Goal: Check status: Check status

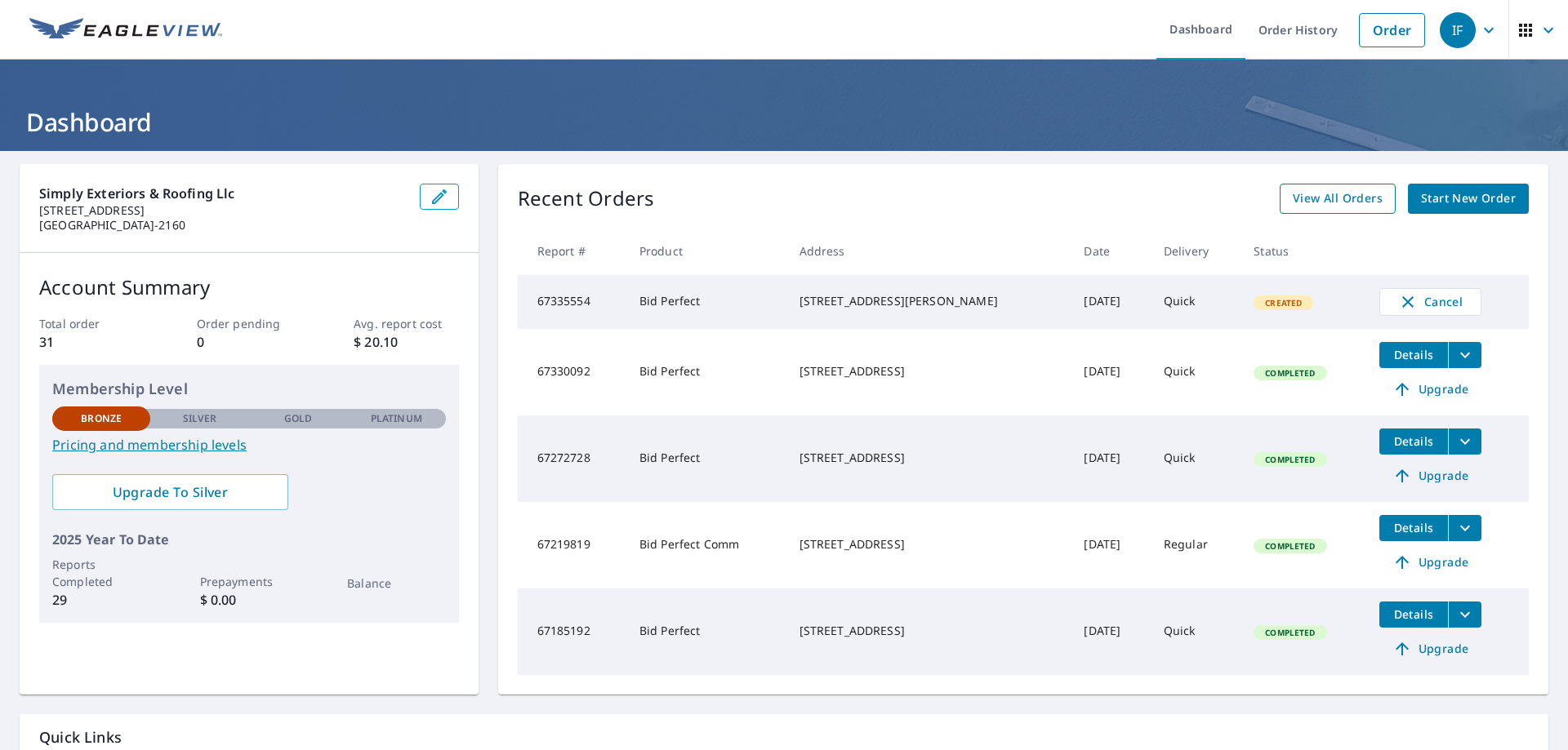
click at [1315, 195] on span "View All Orders" at bounding box center [1337, 199] width 89 height 21
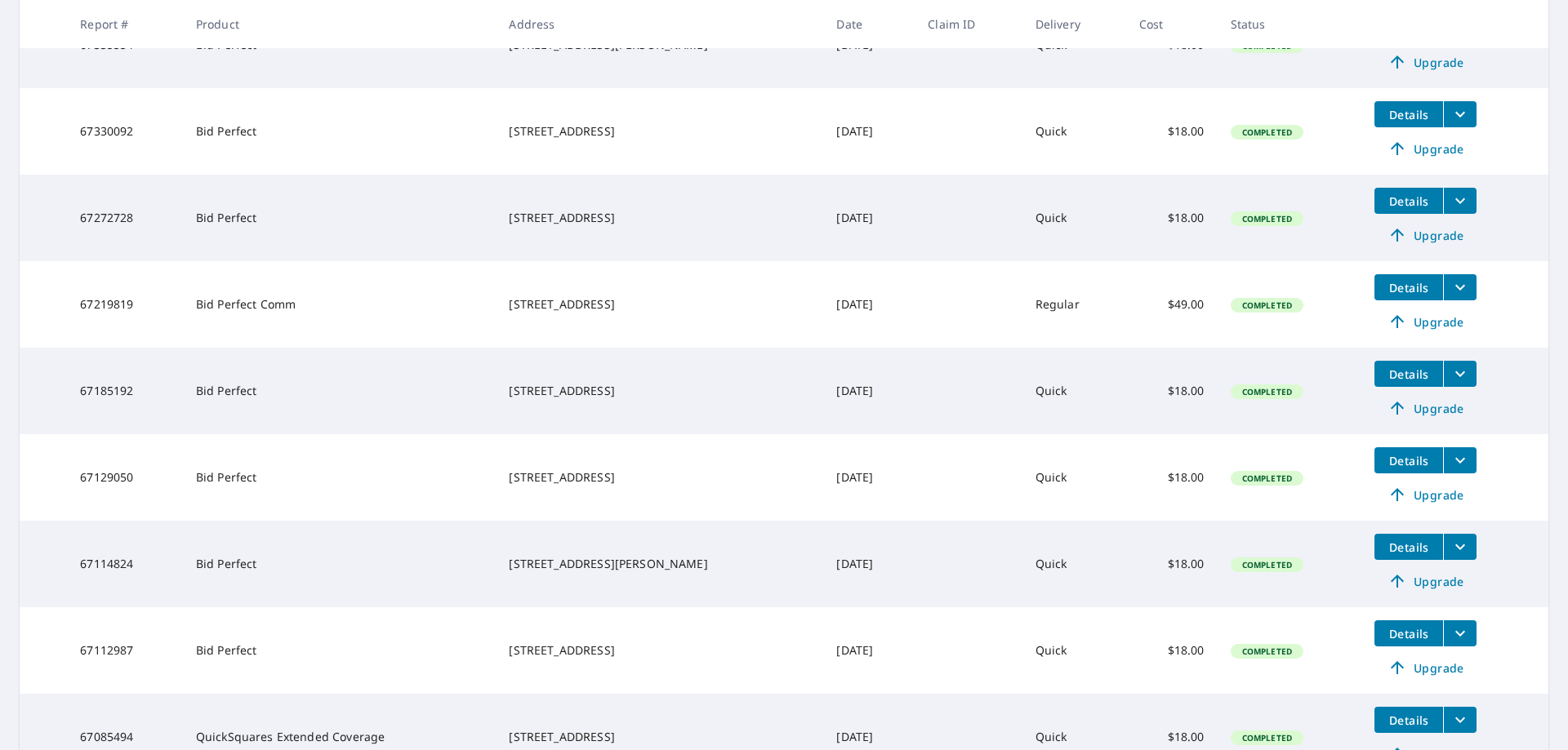
scroll to position [408, 0]
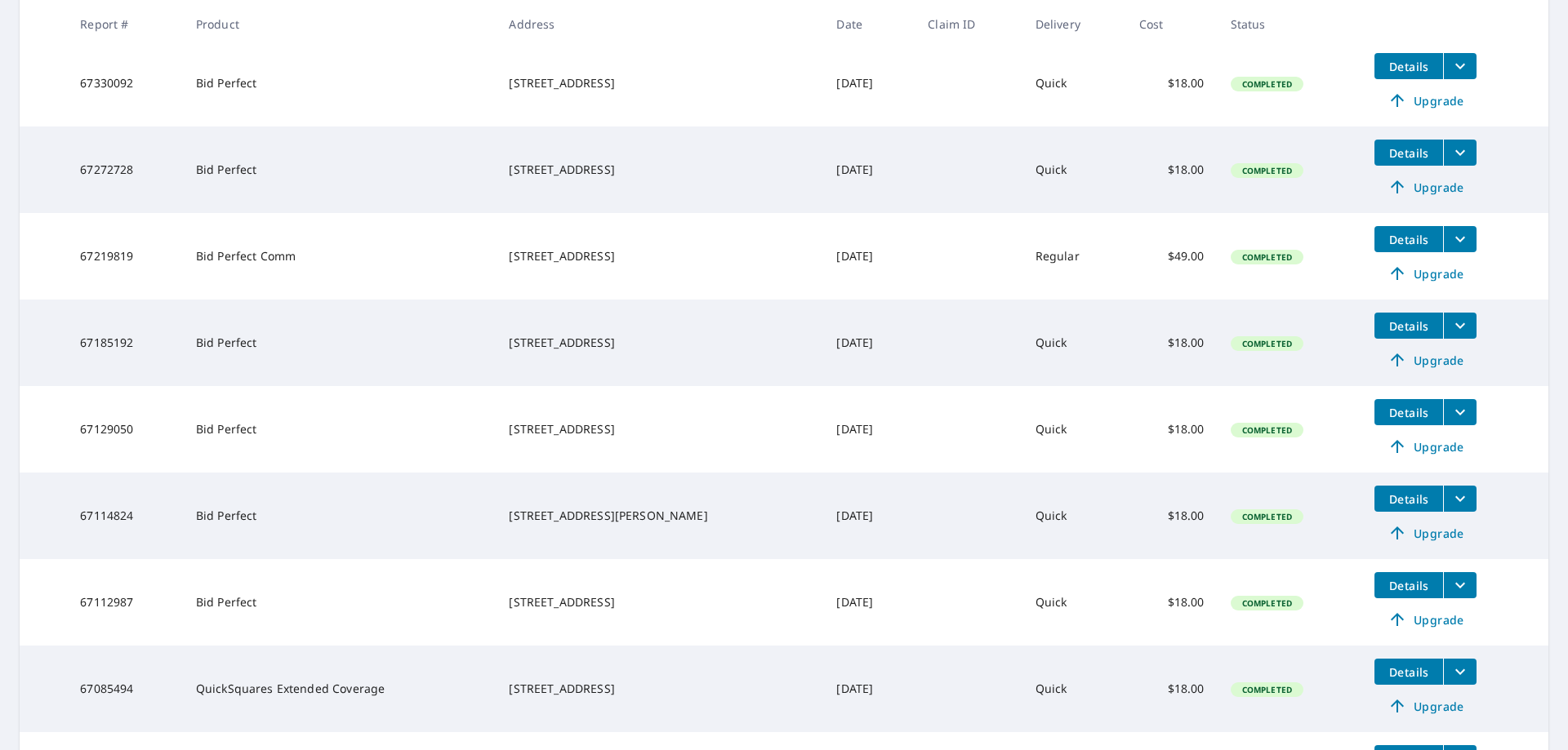
click at [1398, 581] on span "Details" at bounding box center [1408, 586] width 49 height 16
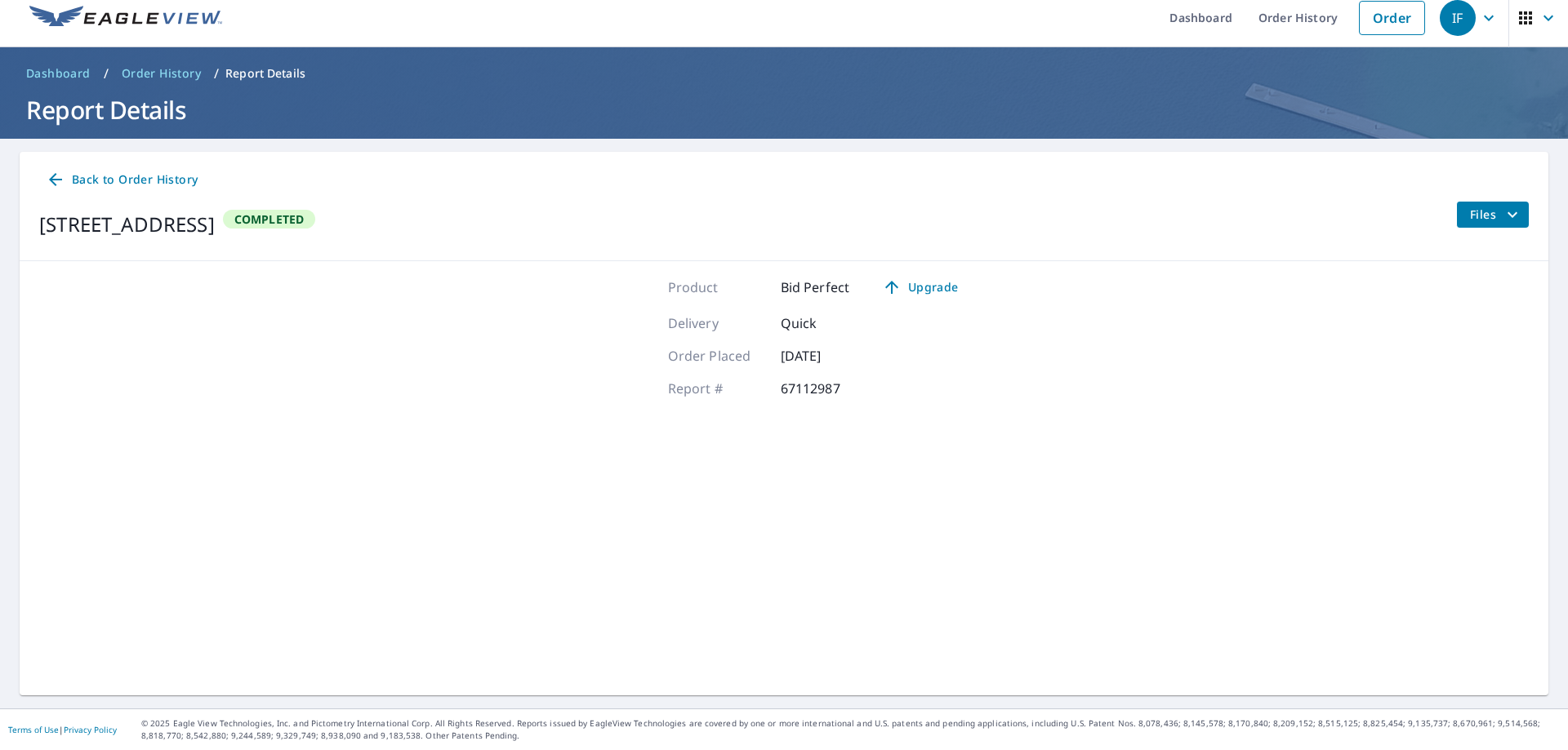
scroll to position [12, 0]
click at [1502, 222] on icon "filesDropdownBtn-67112987" at bounding box center [1512, 215] width 20 height 20
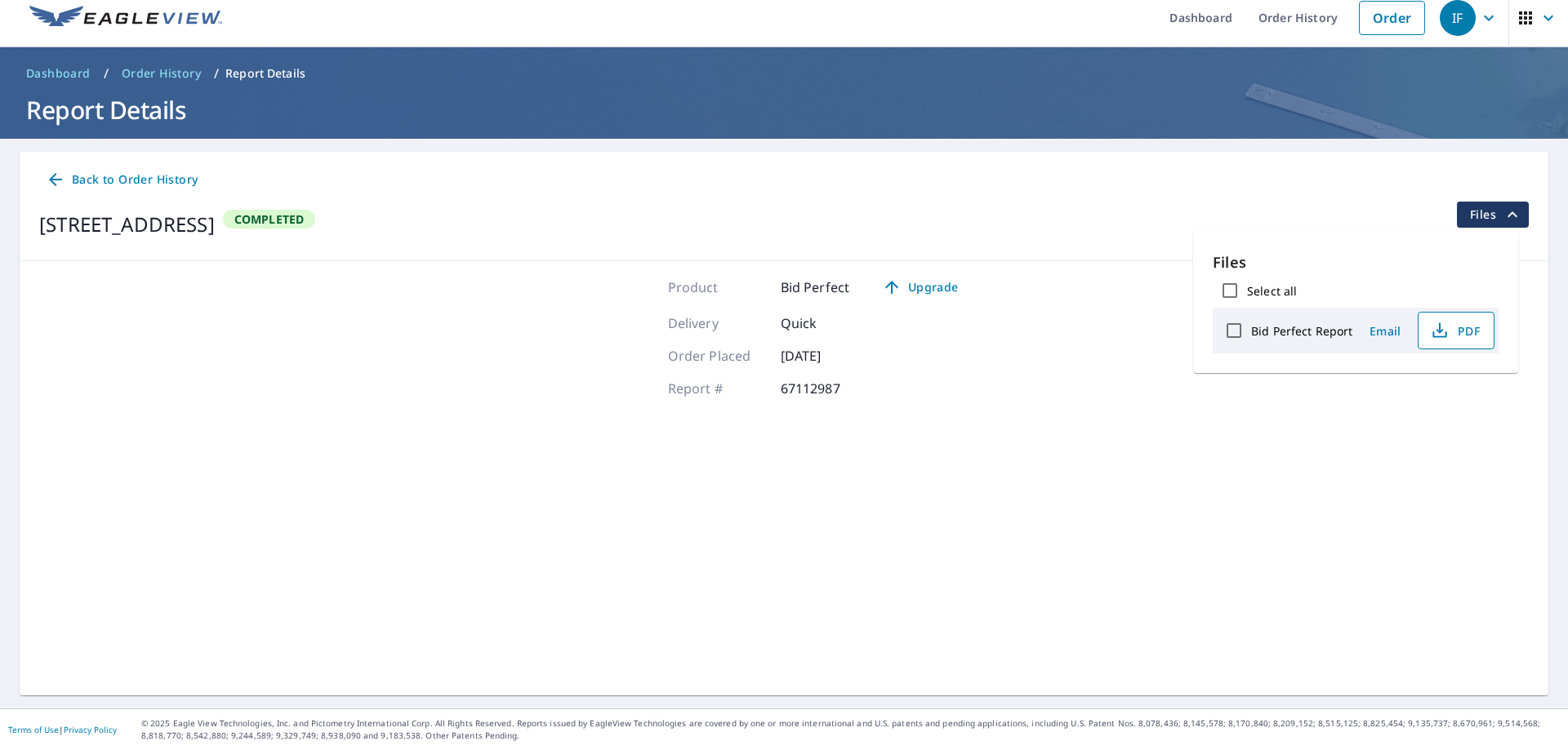
click at [1456, 322] on span "PDF" at bounding box center [1454, 331] width 53 height 20
